Goal: Complete application form

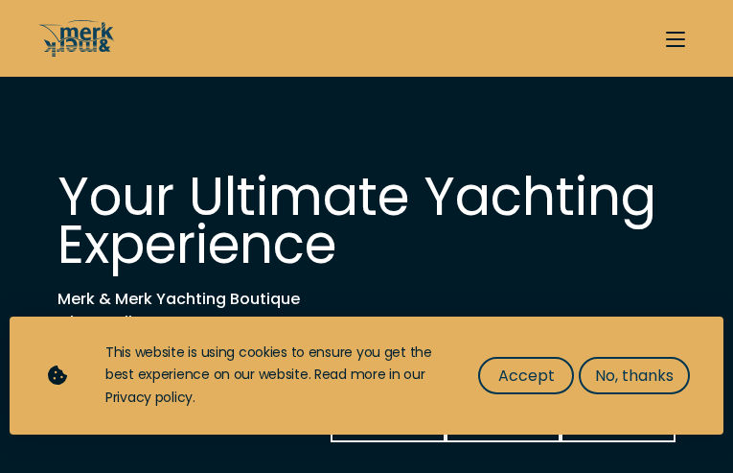
type input "iOkYnZSV"
type input "kOIAXcWRhTMNc"
type input "[EMAIL_ADDRESS][DOMAIN_NAME]"
type input "4725455858"
select select "manage"
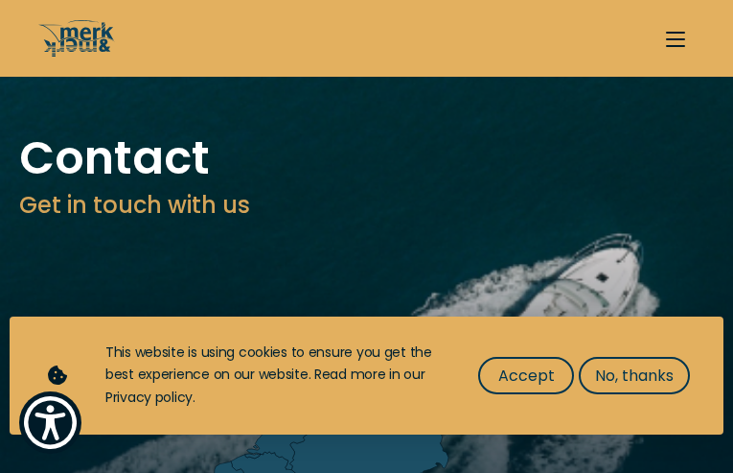
type input "AWPrNcNt"
type input "AQOjFmZf"
type input "[EMAIL_ADDRESS][DOMAIN_NAME]"
type input "6071378133"
select select "sell"
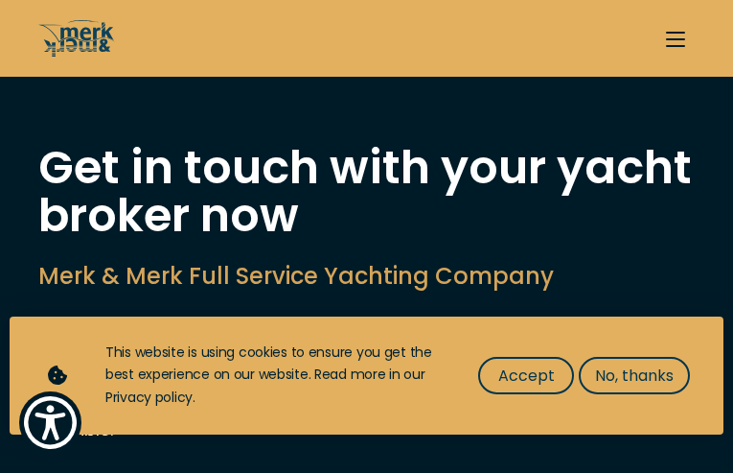
type input "lNFlZakqTW"
type input "ArDipzmNwZoQ"
type input "[EMAIL_ADDRESS][DOMAIN_NAME]"
type input "6044913379"
select select "manage"
